Goal: Browse casually

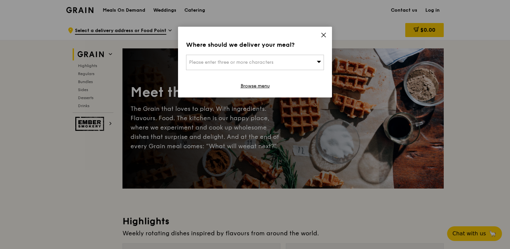
click at [322, 35] on icon at bounding box center [323, 35] width 6 height 6
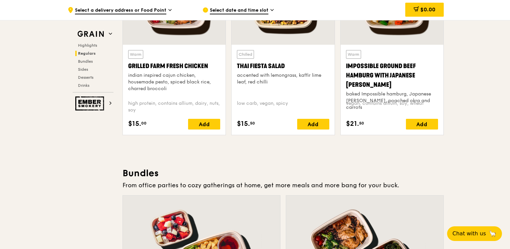
scroll to position [736, 0]
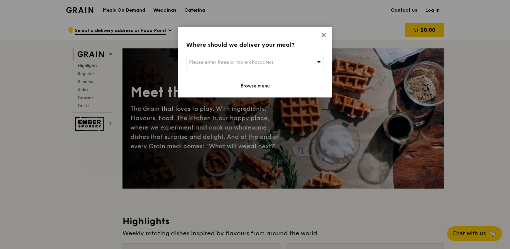
click at [324, 36] on icon at bounding box center [323, 35] width 4 height 4
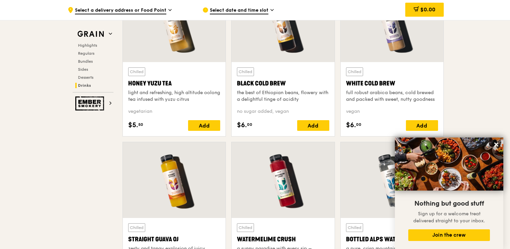
scroll to position [2474, 0]
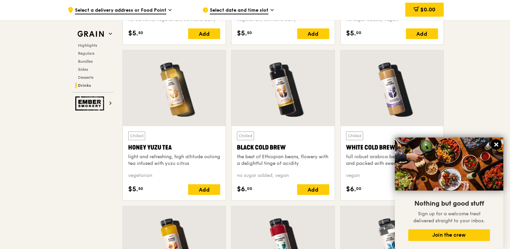
click at [495, 144] on icon at bounding box center [496, 145] width 4 height 4
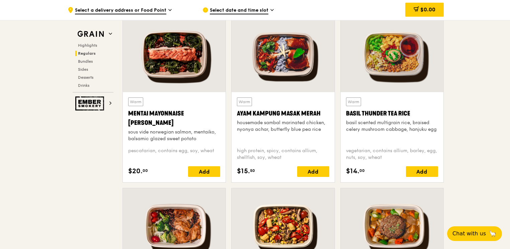
scroll to position [568, 0]
